Goal: Task Accomplishment & Management: Manage account settings

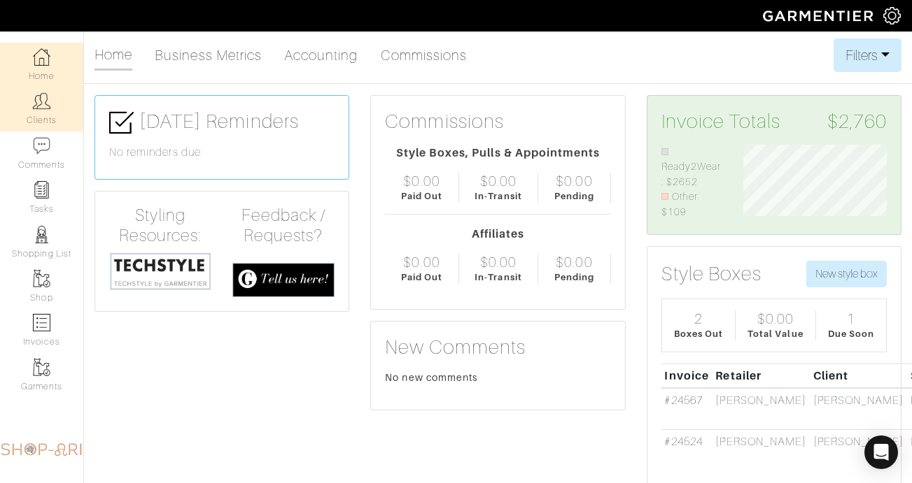
scroll to position [76, 164]
click at [33, 109] on img at bounding box center [41, 100] width 17 height 17
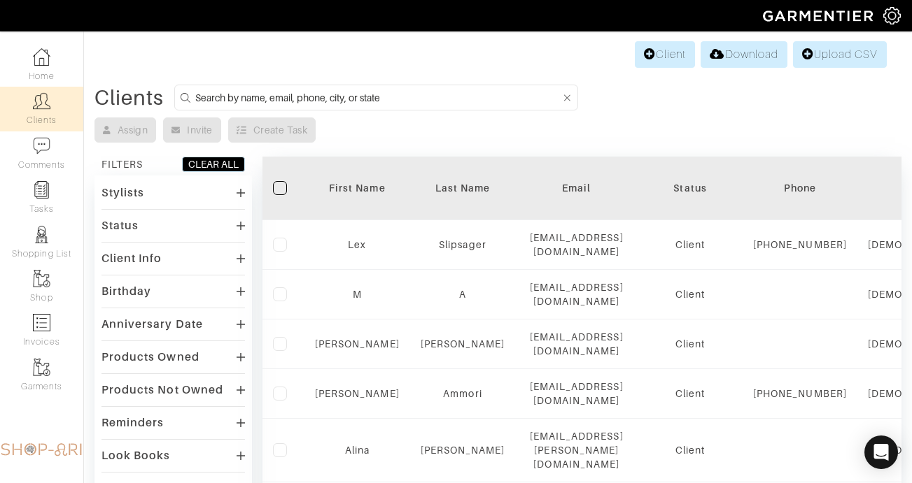
click at [250, 95] on input at bounding box center [377, 97] width 365 height 17
type input "janet"
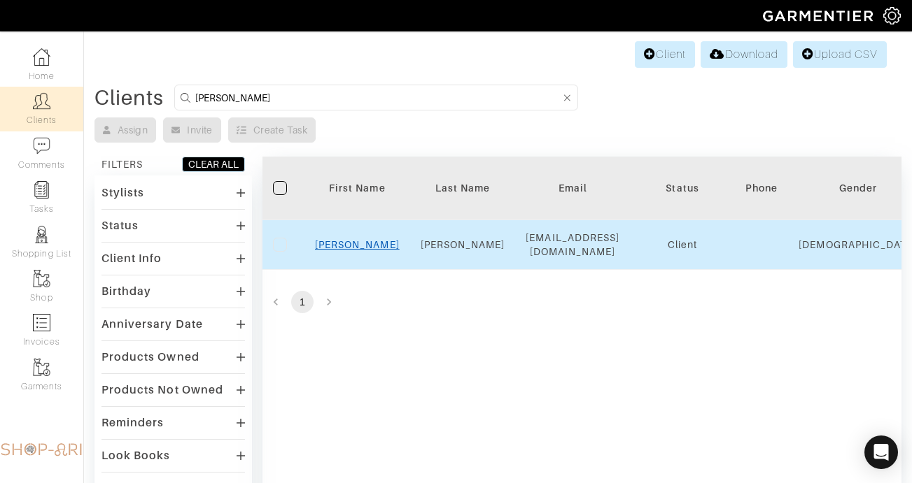
click at [359, 244] on link "Janet" at bounding box center [357, 244] width 85 height 11
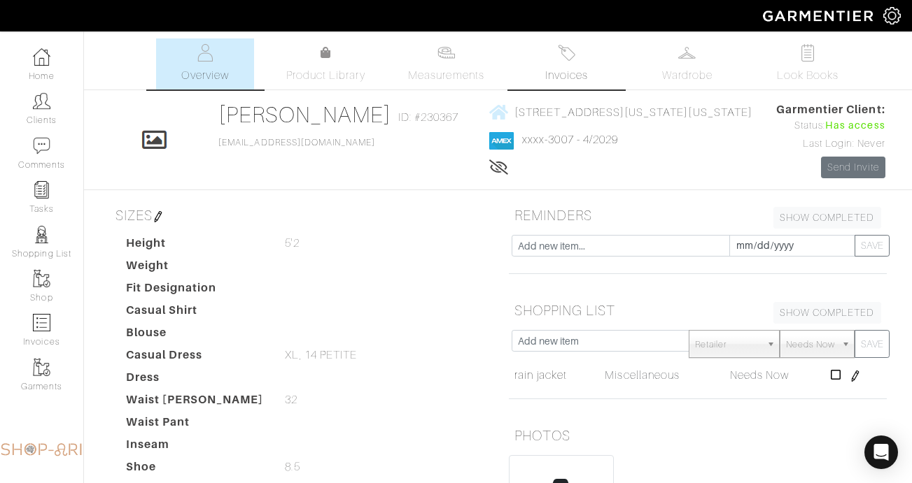
click at [572, 48] on img at bounding box center [566, 52] width 17 height 17
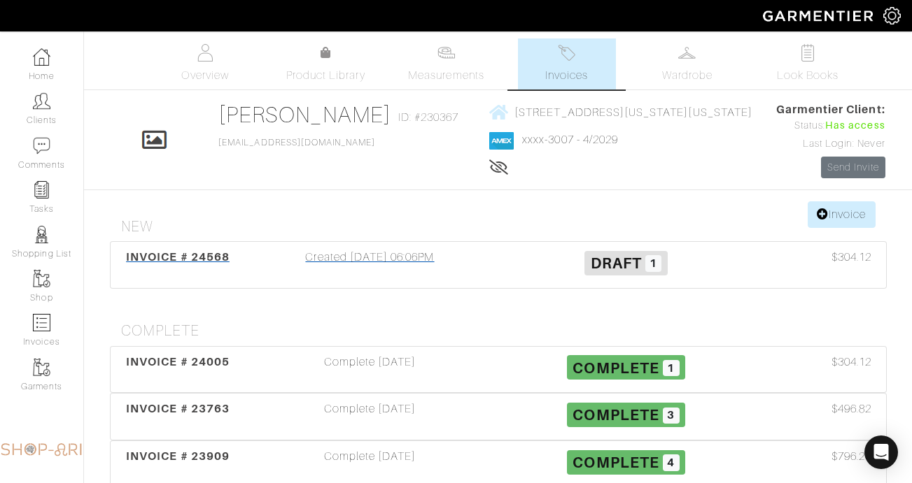
click at [379, 273] on div "Created [DATE] 06:06PM" at bounding box center [370, 265] width 256 height 32
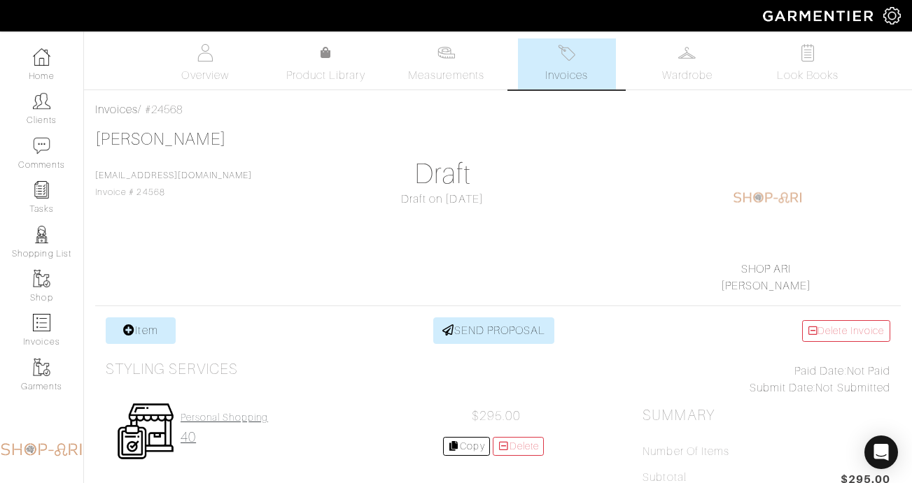
click at [231, 423] on h4 "Personal Shopping" at bounding box center [224, 418] width 87 height 12
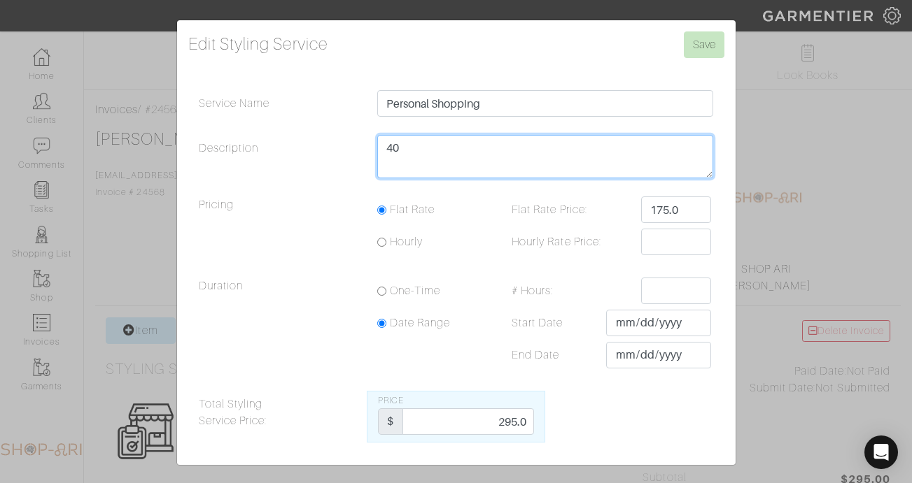
click at [427, 165] on textarea "40" at bounding box center [545, 156] width 337 height 43
type textarea "1.5"
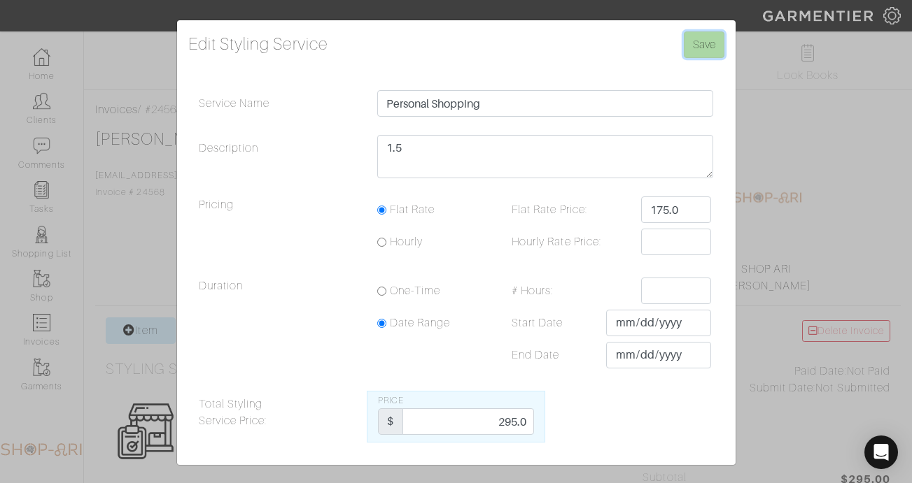
click at [701, 45] on input "Save" at bounding box center [704, 44] width 41 height 27
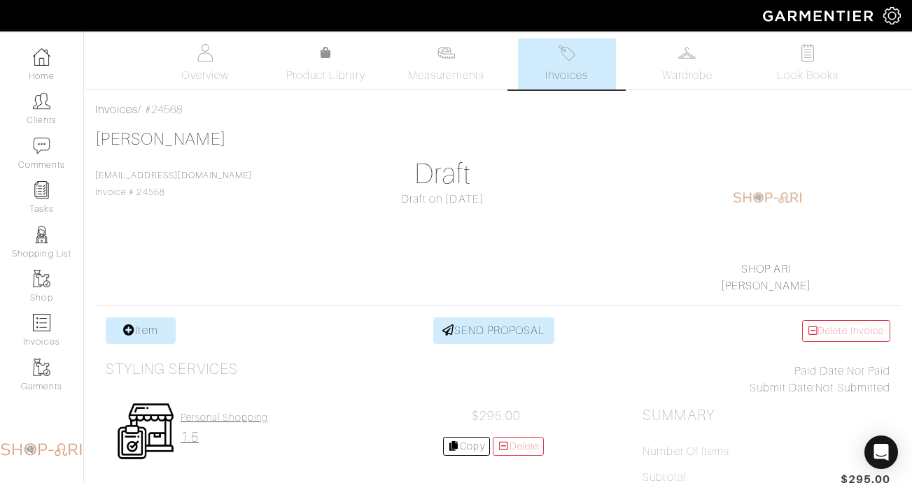
click at [200, 425] on link "Personal Shopping 1.5" at bounding box center [224, 429] width 87 height 34
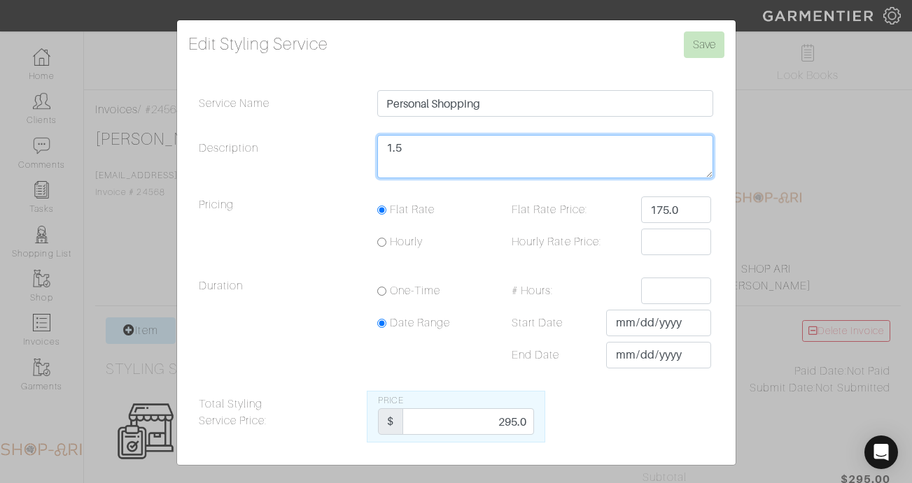
click at [461, 157] on textarea "1.5" at bounding box center [545, 156] width 337 height 43
type textarea "1 hour"
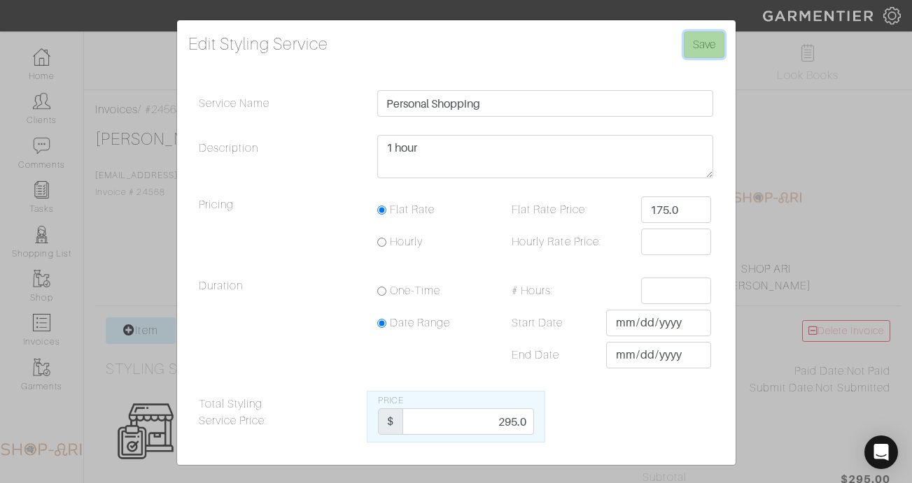
click at [695, 46] on input "Save" at bounding box center [704, 44] width 41 height 27
